Goal: Navigation & Orientation: Find specific page/section

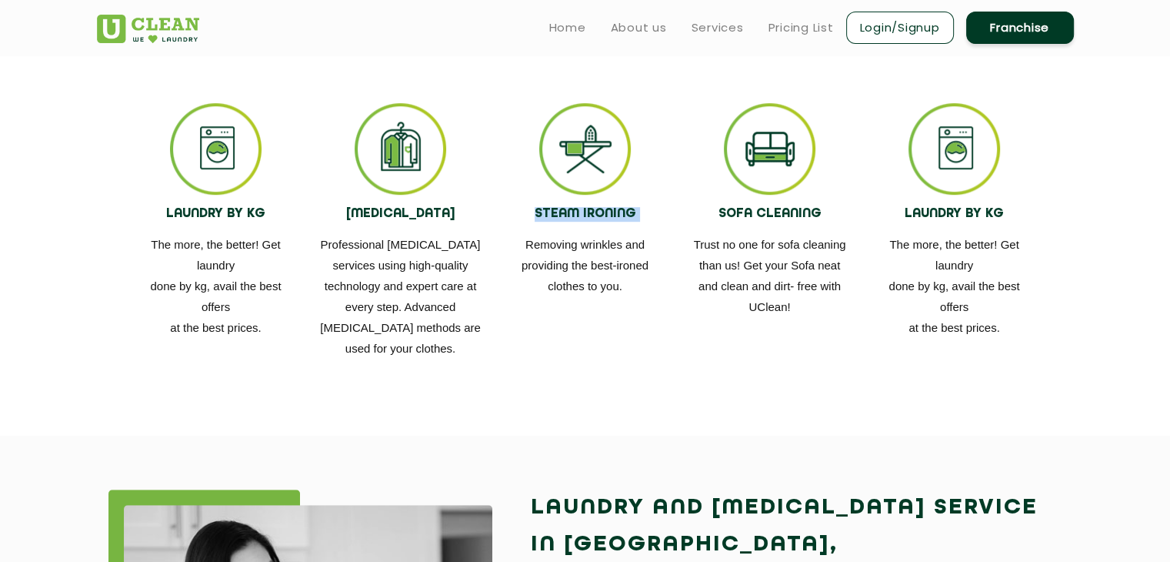
click at [175, 41] on img at bounding box center [148, 29] width 102 height 28
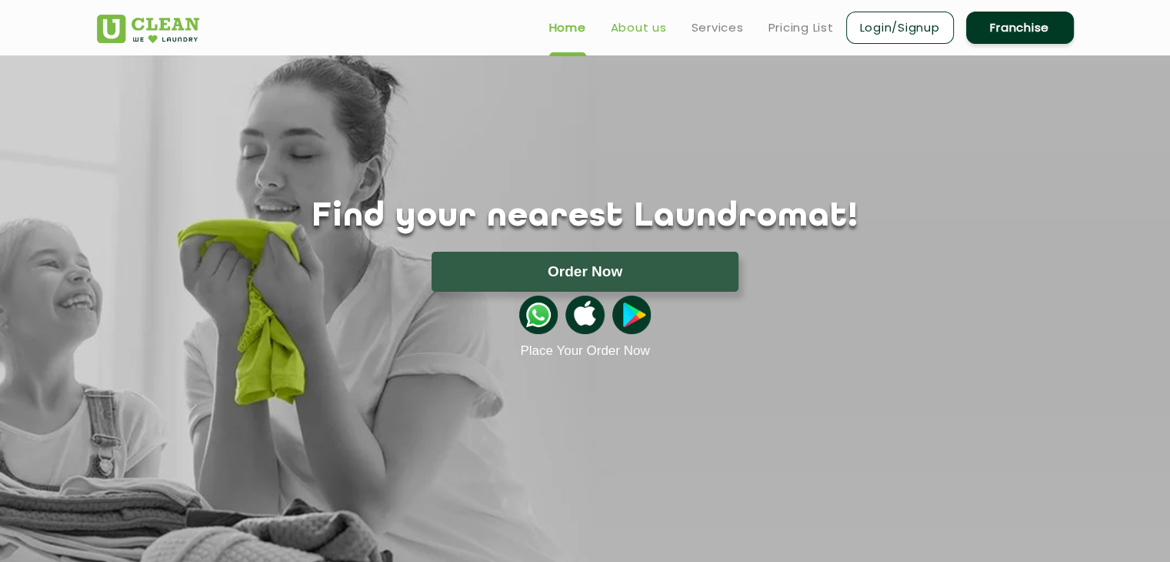
click at [652, 32] on link "About us" at bounding box center [639, 27] width 56 height 18
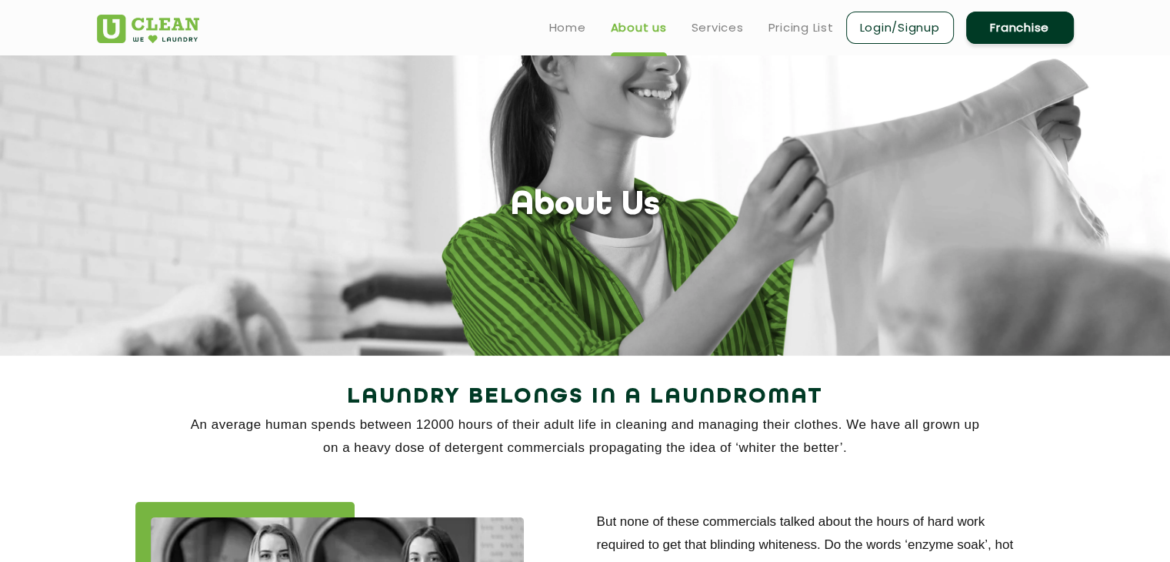
click at [171, 32] on img at bounding box center [148, 29] width 102 height 28
